Goal: Ask a question

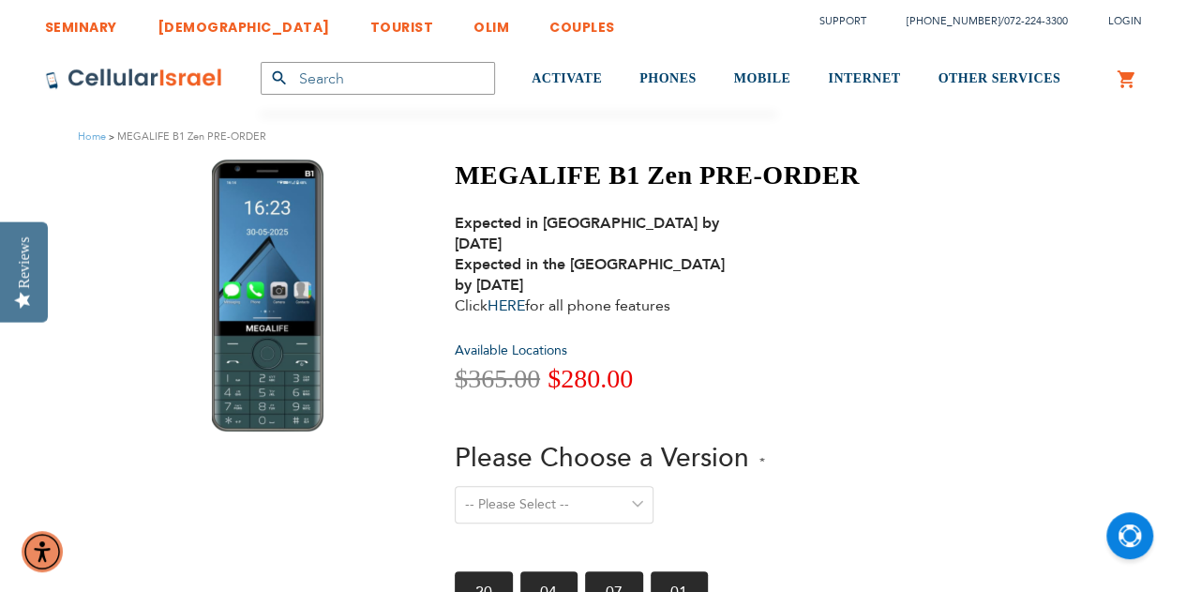
click at [627, 489] on select "-- Please Select -- Level 1. Filtered Email only Level 2. Email + Banking Level…" at bounding box center [554, 505] width 199 height 38
select select "Level 3. Special Yeshiva Plan"
click at [455, 486] on select "-- Please Select -- Level 1. Filtered Email only Level 2. Email + Banking Level…" at bounding box center [554, 505] width 199 height 38
click at [850, 444] on div "Please Choose a Version -- Please Select -- Level 1. Filtered Email only Level …" at bounding box center [657, 494] width 405 height 108
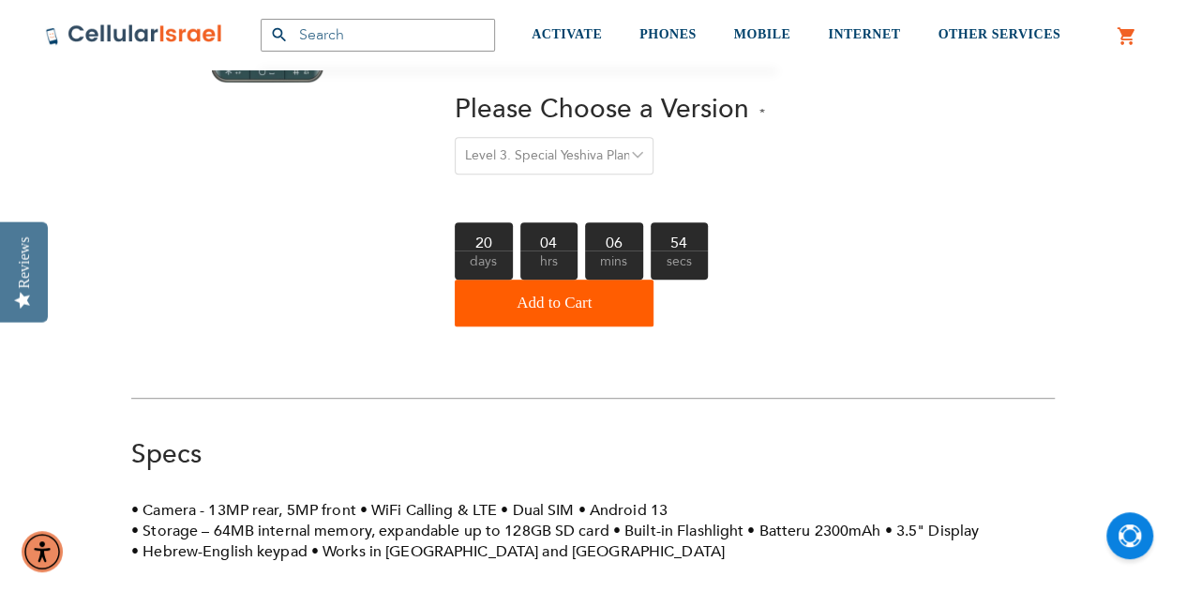
scroll to position [469, 0]
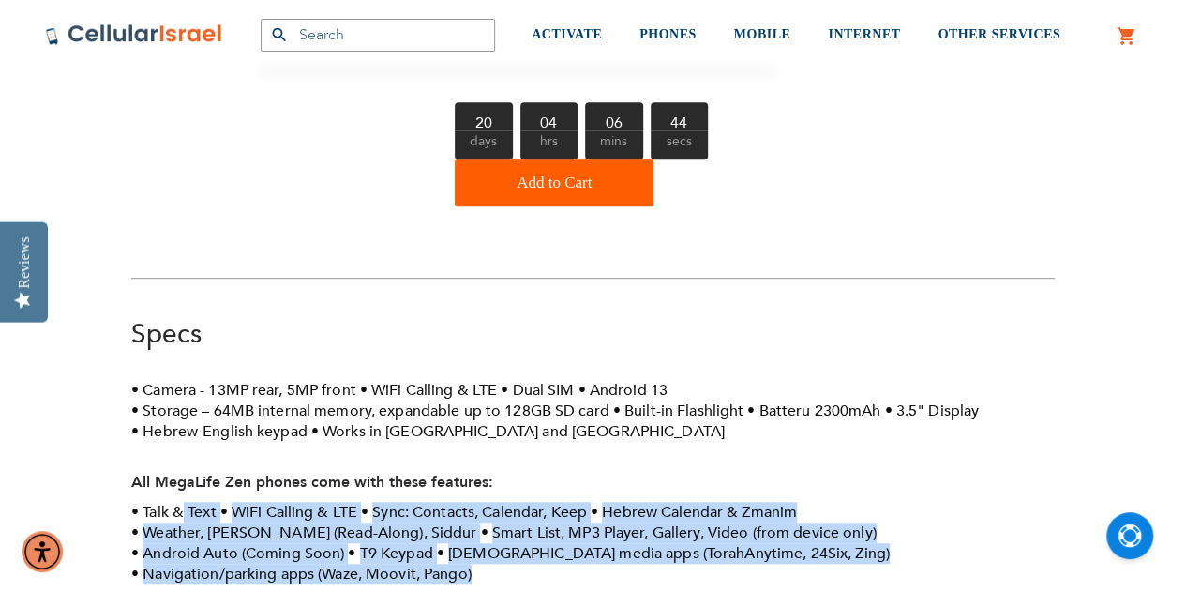
drag, startPoint x: 180, startPoint y: 489, endPoint x: 801, endPoint y: 542, distance: 623.2
click at [801, 542] on ul "Talk & Text WiFi Calling & LTE Sync: Contacts, Calendar, Keep Hebrew Calendar &…" at bounding box center [593, 543] width 924 height 83
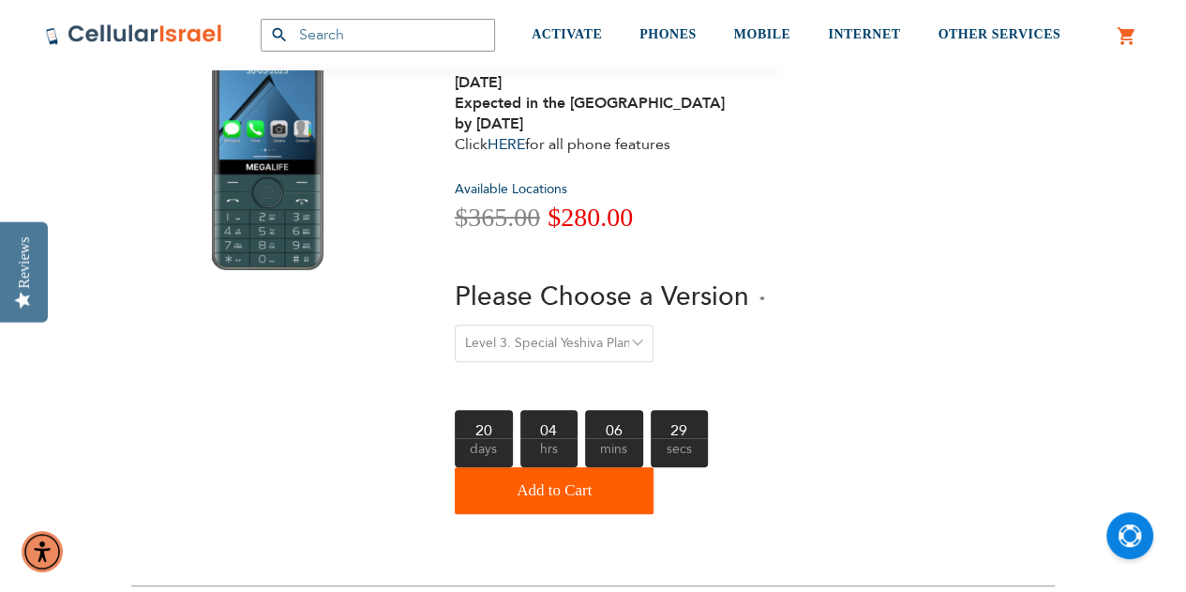
scroll to position [94, 0]
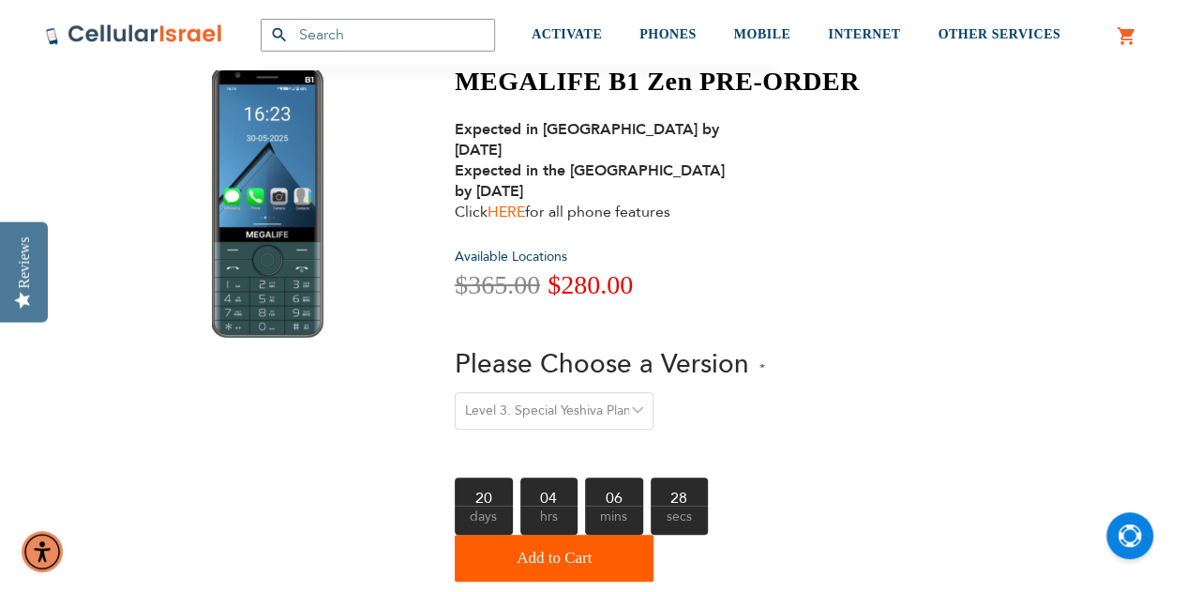
click at [518, 202] on link "HERE" at bounding box center [507, 212] width 38 height 21
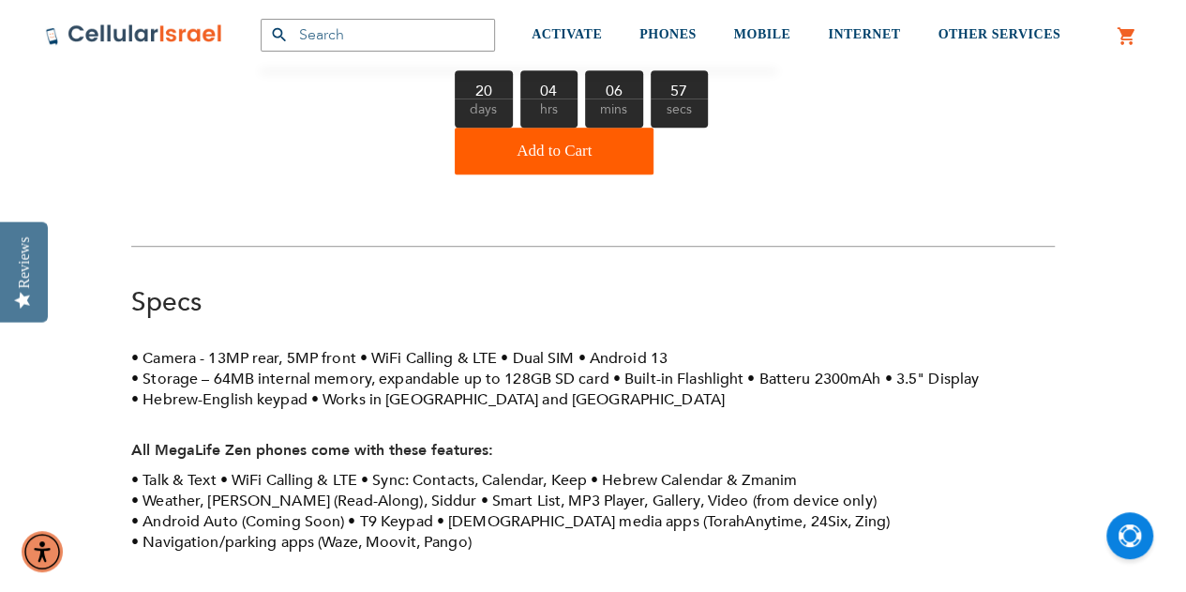
scroll to position [563, 0]
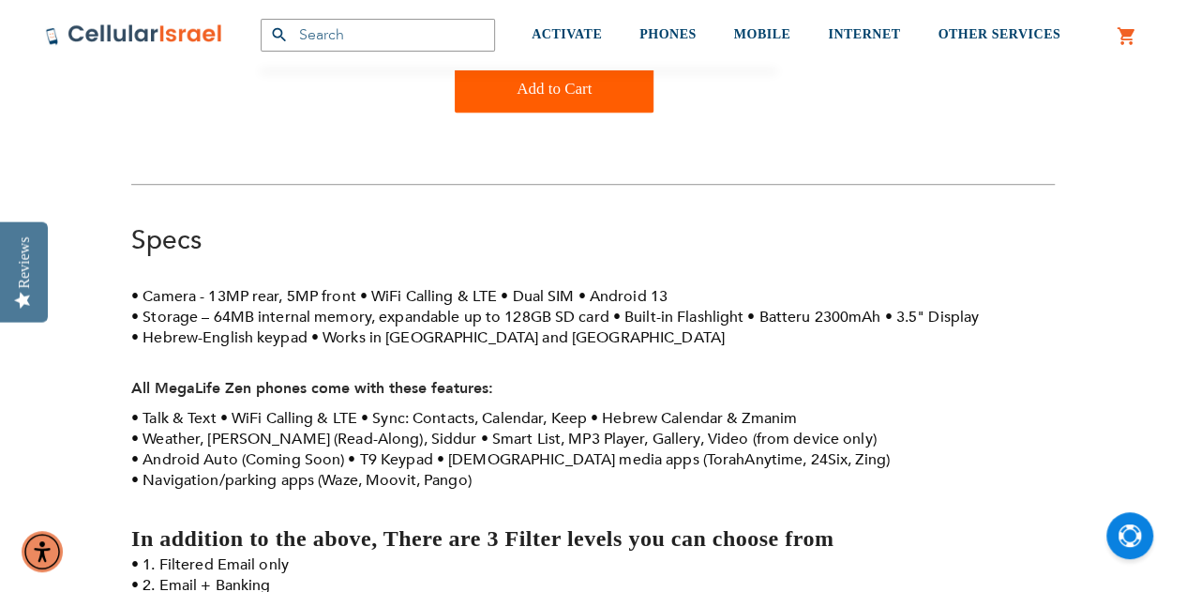
click at [1129, 538] on img "Open Chat" at bounding box center [1130, 535] width 23 height 23
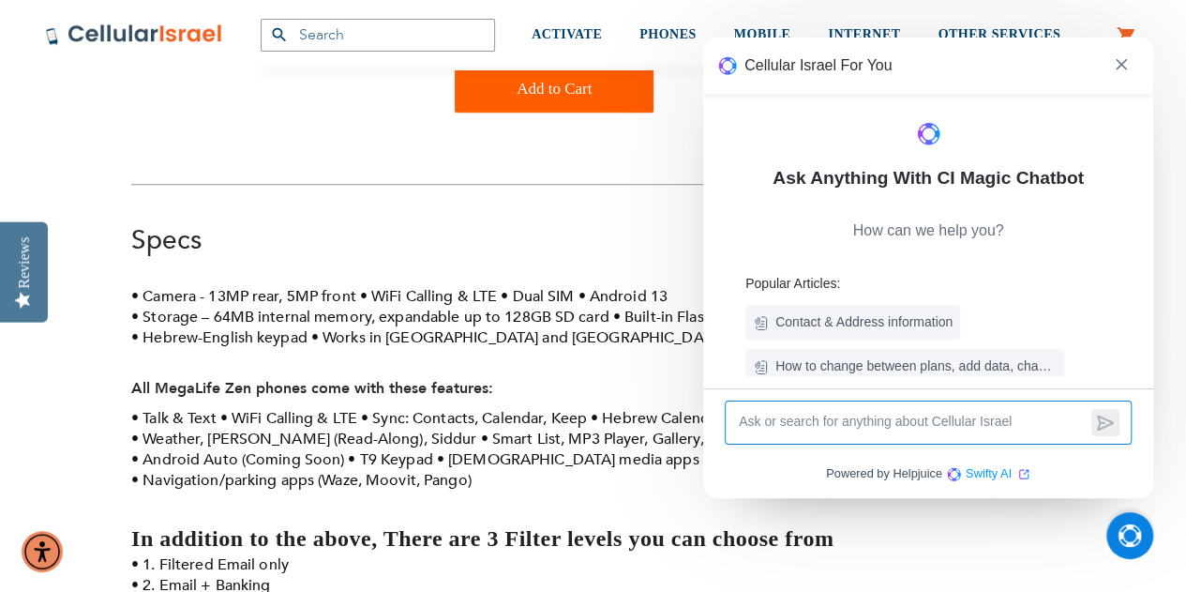
click at [942, 425] on textarea at bounding box center [912, 423] width 350 height 22
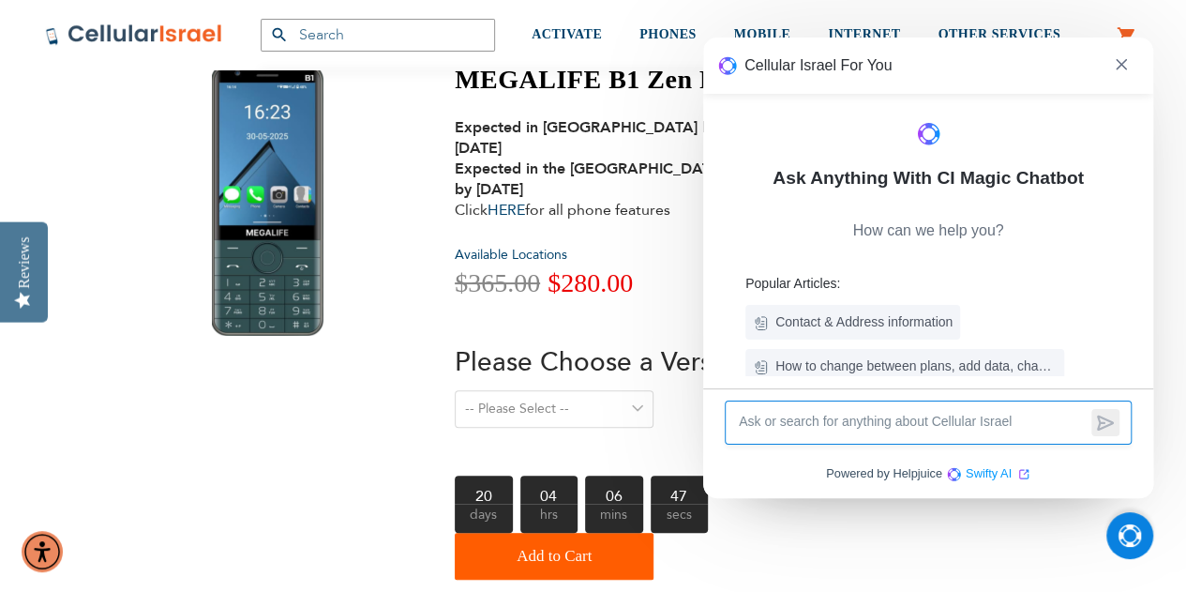
scroll to position [94, 0]
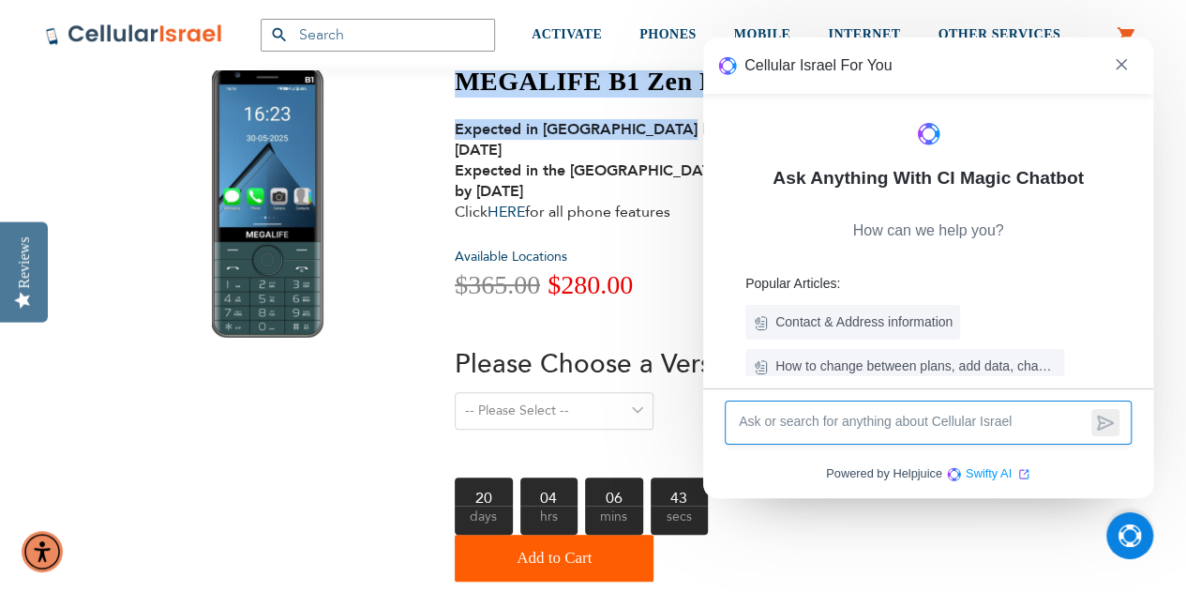
drag, startPoint x: 456, startPoint y: 82, endPoint x: 666, endPoint y: 106, distance: 211.5
click at [663, 106] on div "MEGALIFE B1 Zen PRE-ORDER Expected in [GEOGRAPHIC_DATA] by [DATE] Expected in t…" at bounding box center [657, 324] width 405 height 516
click at [1125, 64] on img at bounding box center [1121, 64] width 11 height 11
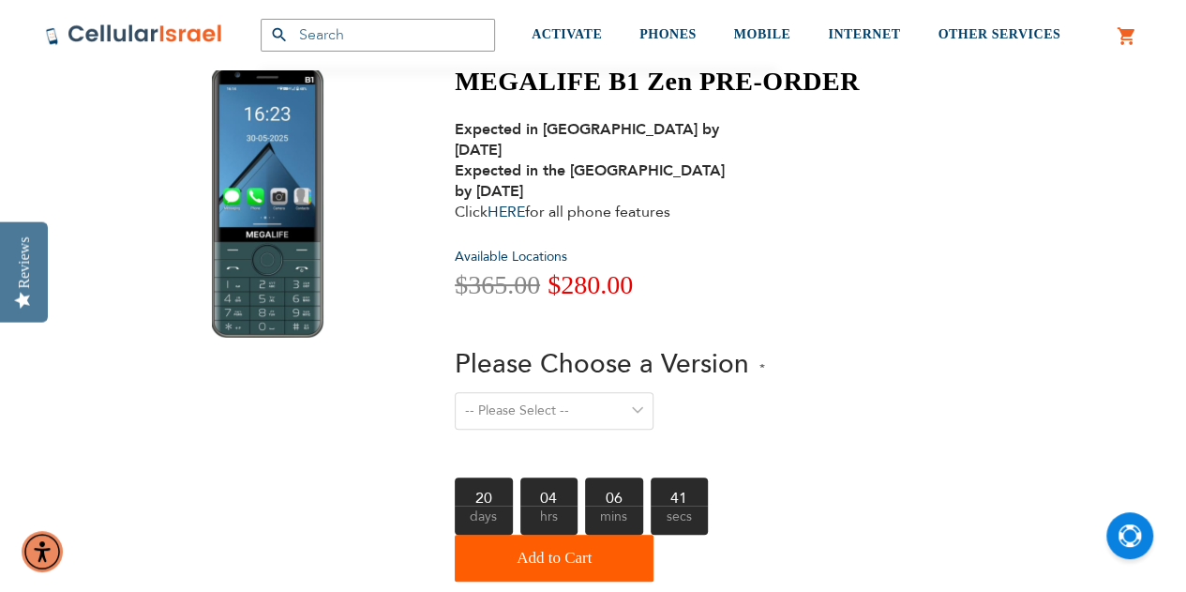
click at [839, 101] on div "MEGALIFE B1 Zen PRE-ORDER Expected in [GEOGRAPHIC_DATA] by [DATE] Expected in t…" at bounding box center [657, 324] width 405 height 516
click at [861, 74] on div "MEGALIFE B1 Zen PRE-ORDER Expected in Israel by August 20th, 2025 Expected in t…" at bounding box center [593, 328] width 924 height 525
drag, startPoint x: 691, startPoint y: 82, endPoint x: 461, endPoint y: 83, distance: 229.8
click at [461, 83] on h1 "MEGALIFE B1 Zen PRE-ORDER" at bounding box center [657, 82] width 405 height 32
copy h1 "MEGALIFE B1 Zen"
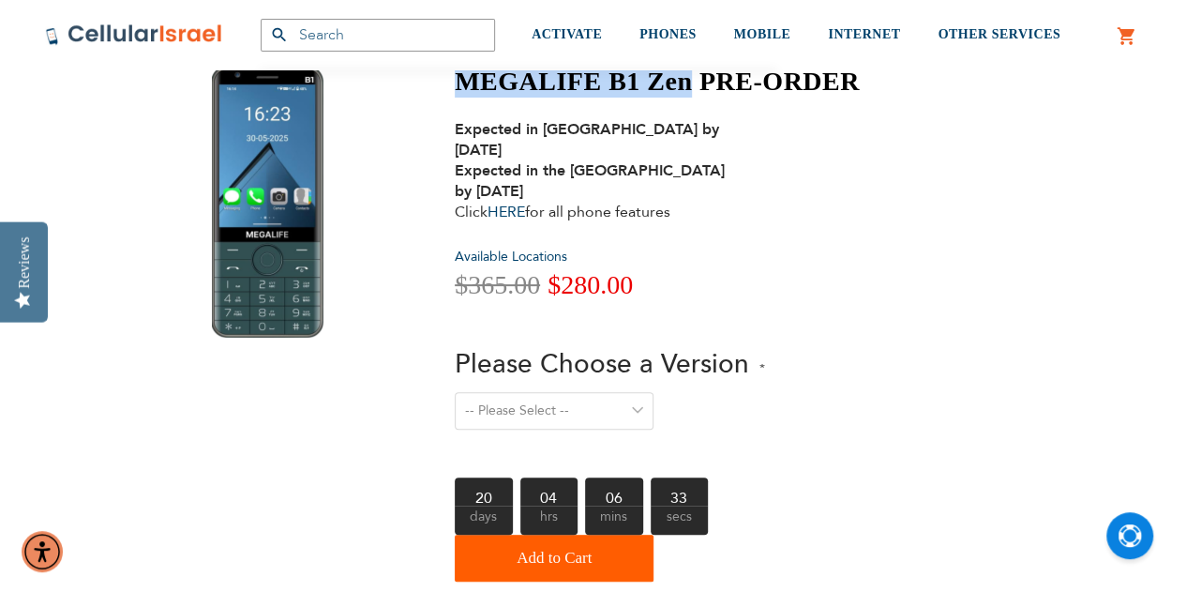
click at [1134, 529] on img "Open Chat" at bounding box center [1130, 535] width 23 height 23
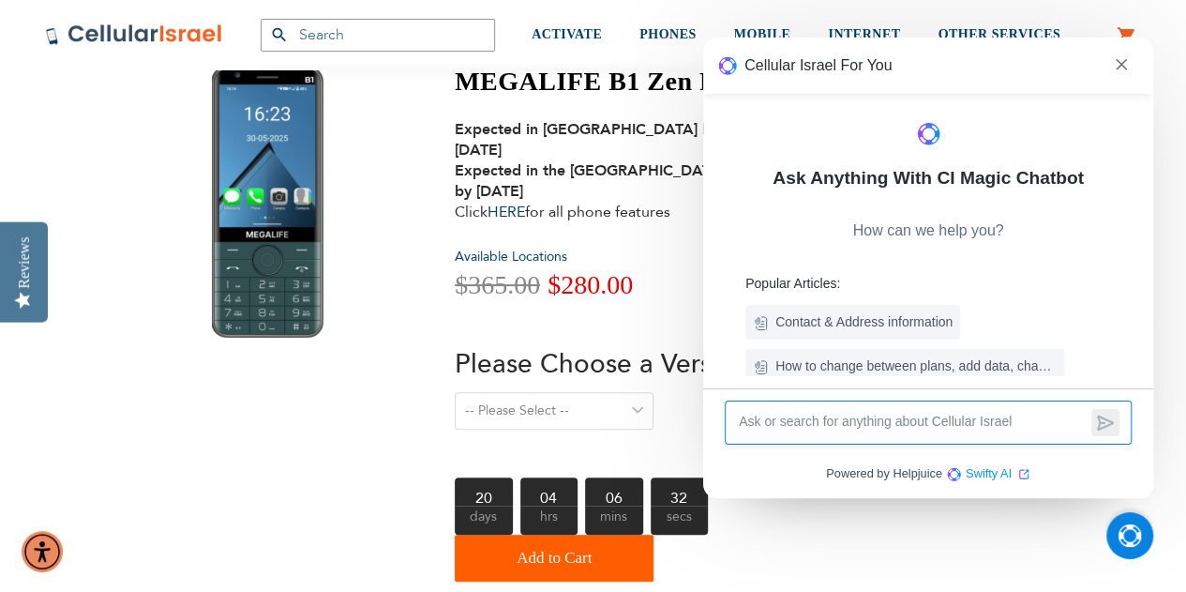
click at [961, 423] on textarea at bounding box center [912, 423] width 350 height 22
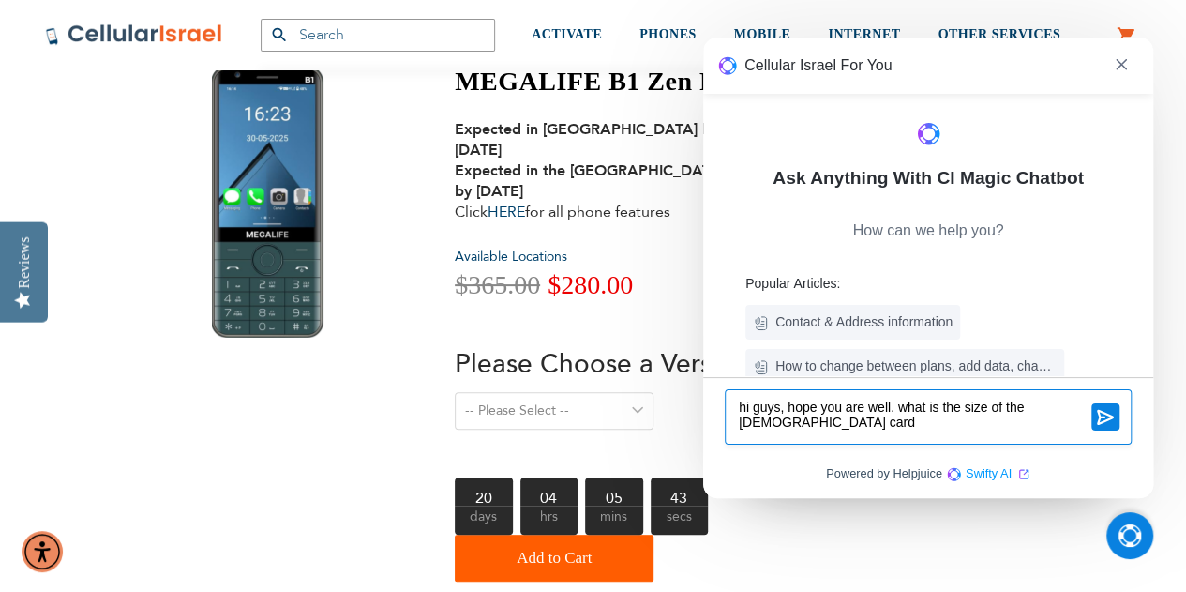
type textarea "hi guys, hope you are well. what is the size of the ism card?"
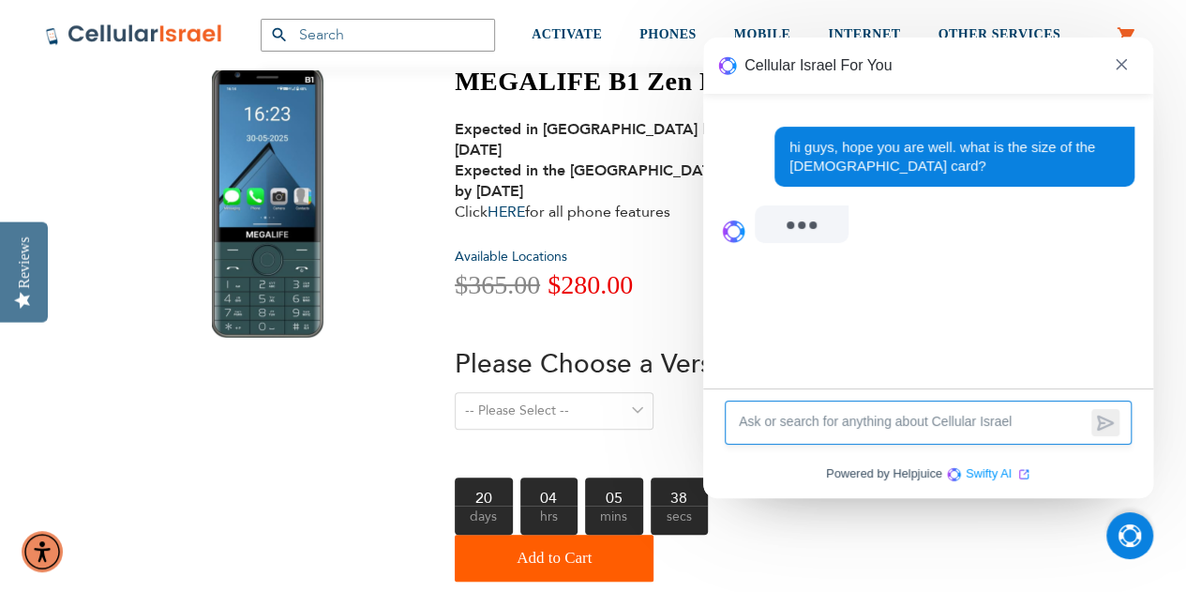
click at [964, 422] on textarea at bounding box center [912, 423] width 350 height 22
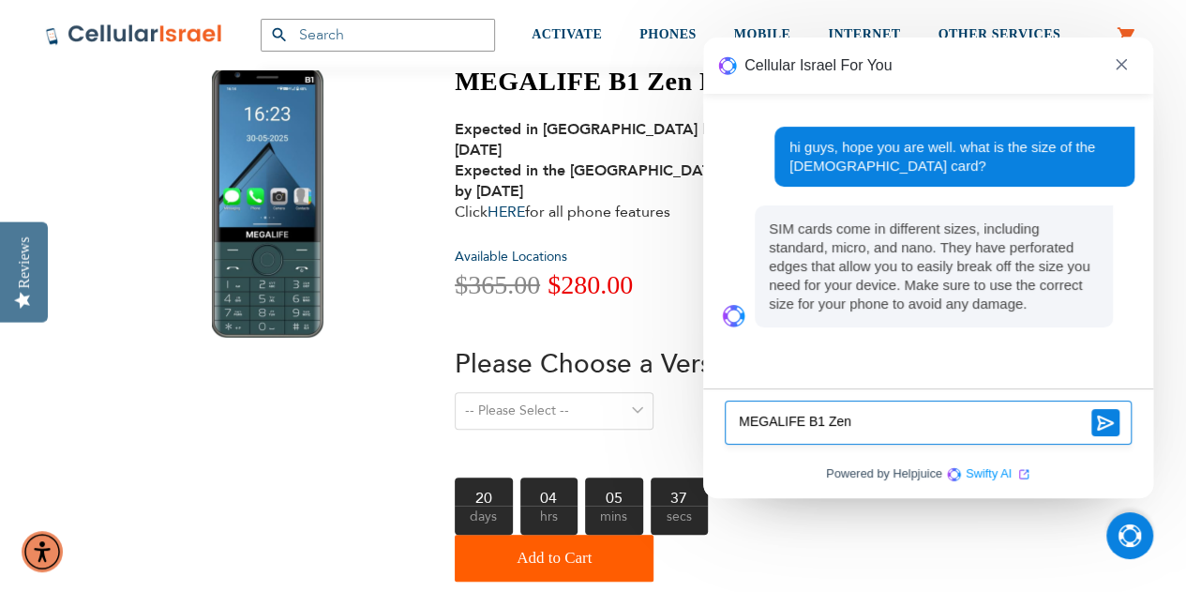
scroll to position [21, 0]
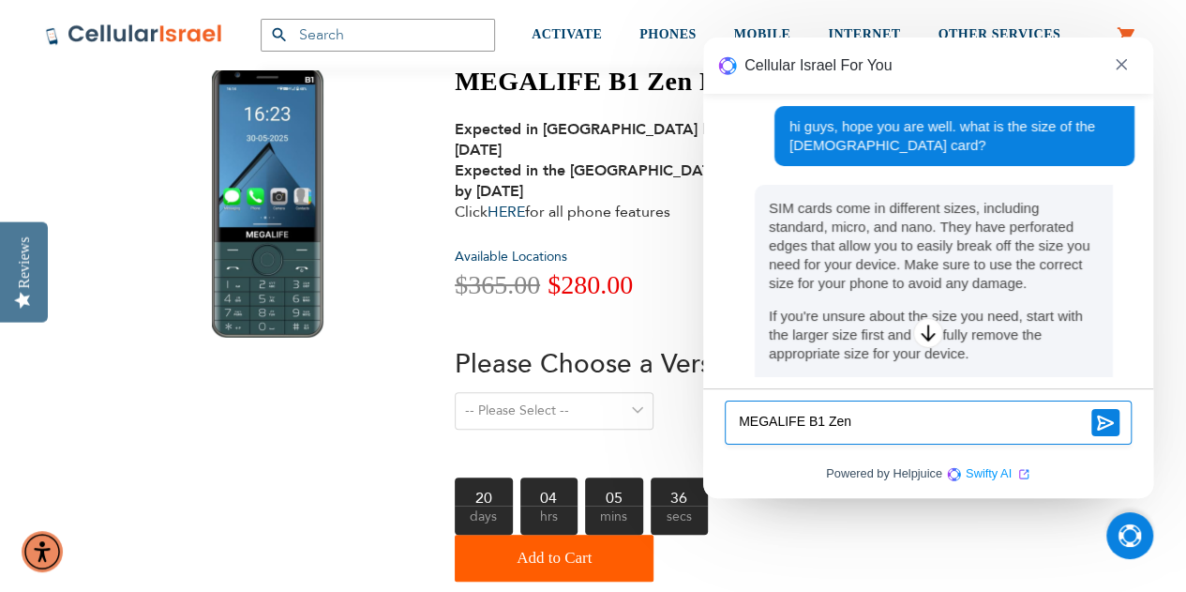
type textarea "MEGALIFE B1 Zen"
click at [1116, 427] on span at bounding box center [1106, 422] width 28 height 27
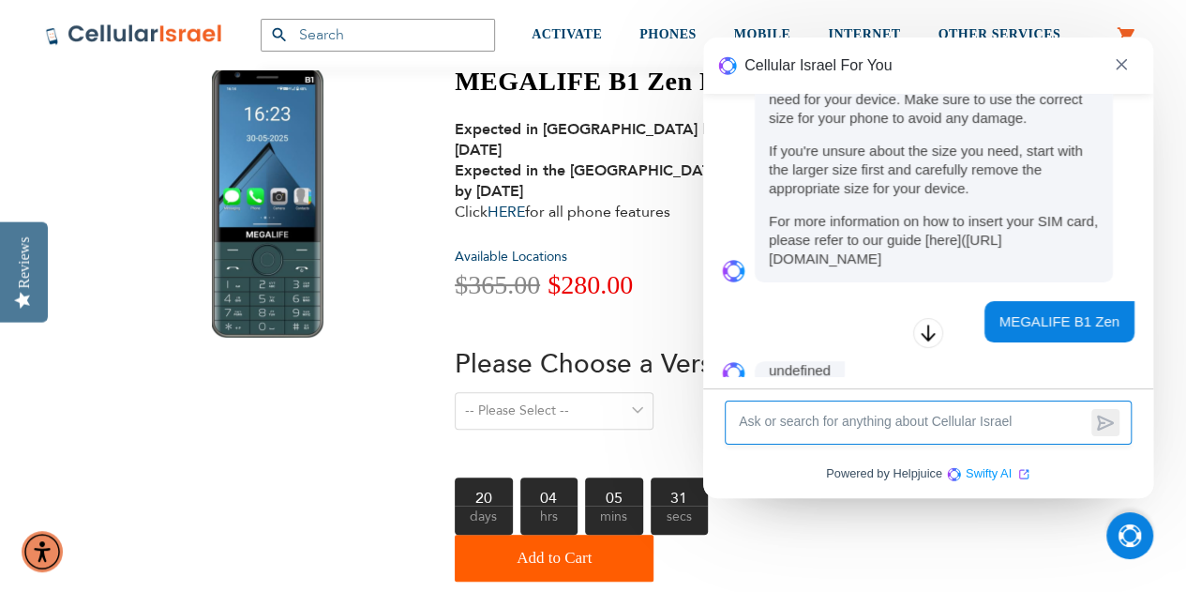
scroll to position [0, 0]
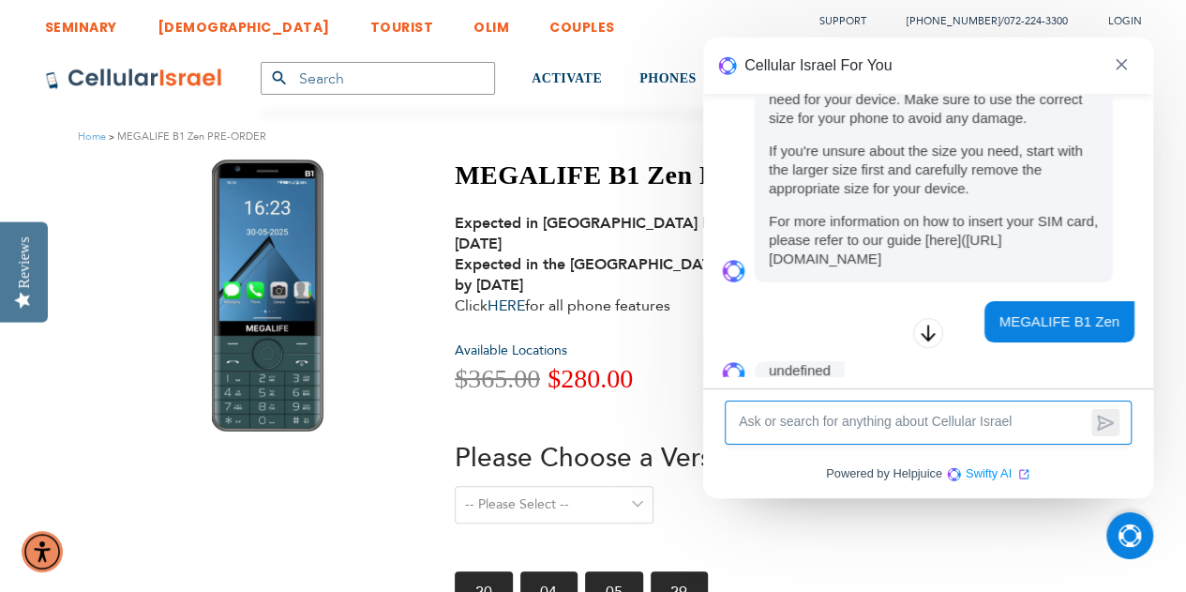
click at [540, 164] on h1 "MEGALIFE B1 Zen PRE-ORDER" at bounding box center [657, 175] width 405 height 32
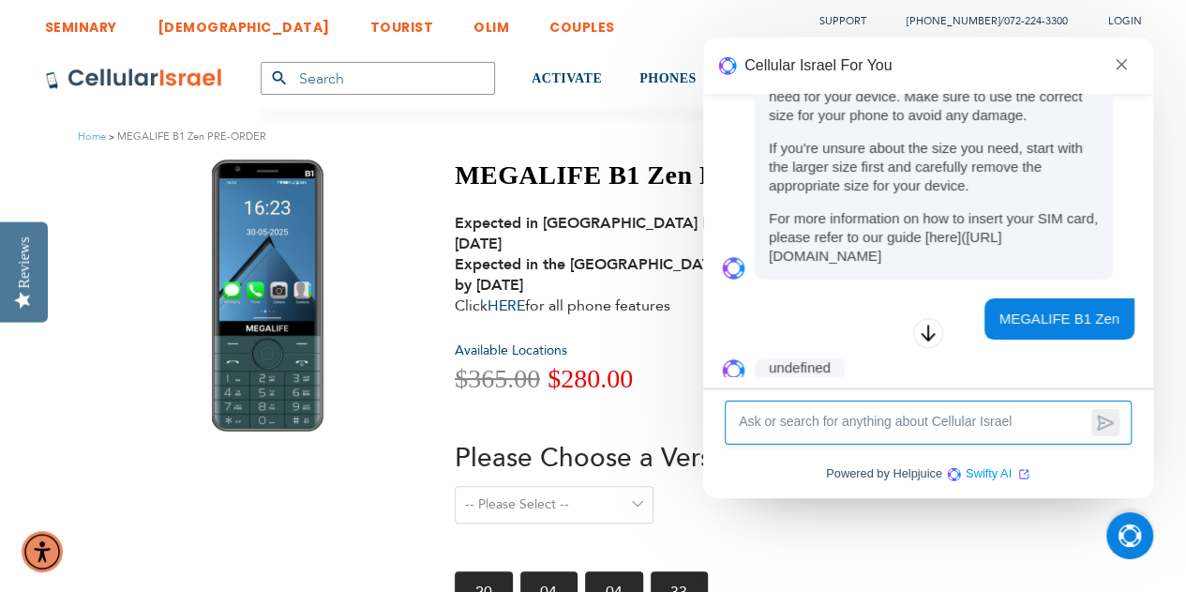
scroll to position [191, 0]
